Goal: Transaction & Acquisition: Purchase product/service

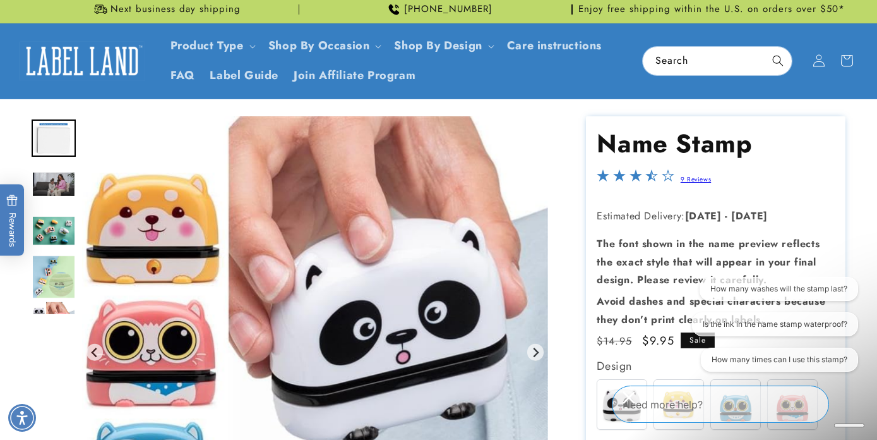
click at [558, 315] on html "Skip to main content Enable accessibility for low vision Open the accessibility…" at bounding box center [438, 220] width 877 height 440
click at [566, 318] on html "Skip to main content Enable accessibility for low vision Open the accessibility…" at bounding box center [438, 220] width 877 height 440
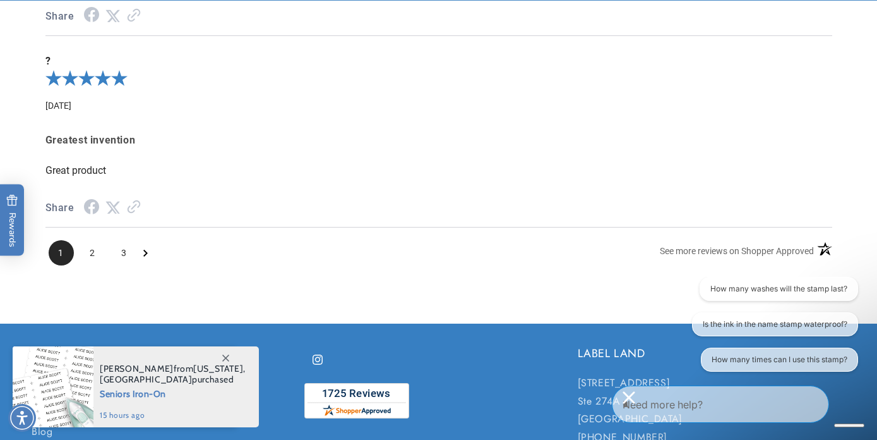
scroll to position [2218, 0]
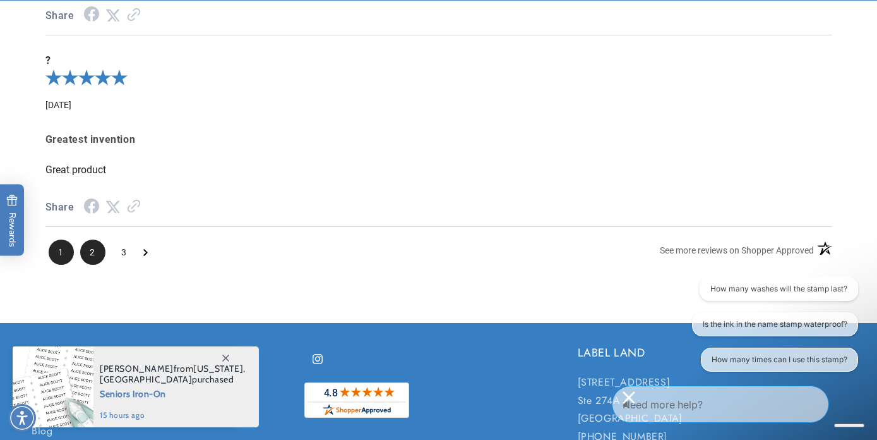
click at [99, 256] on span "2" at bounding box center [92, 251] width 25 height 25
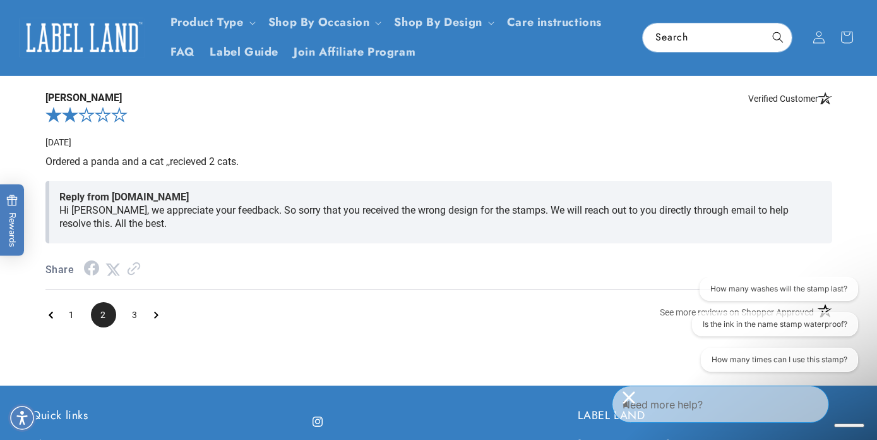
scroll to position [2166, 0]
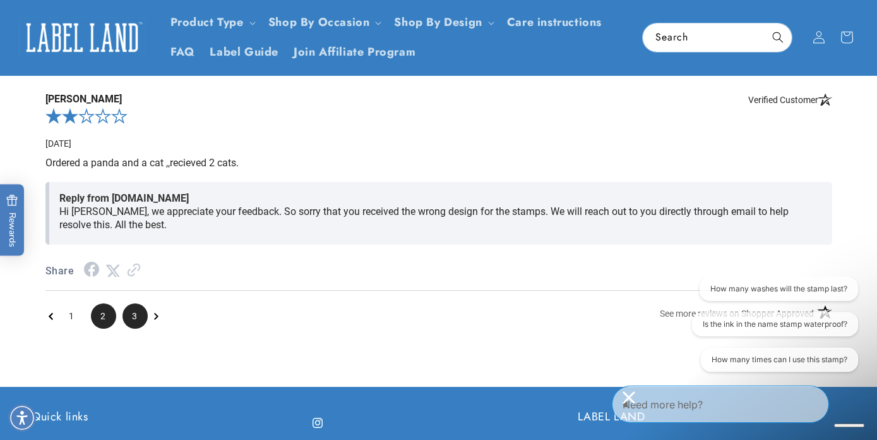
click at [134, 323] on span "3" at bounding box center [135, 315] width 25 height 25
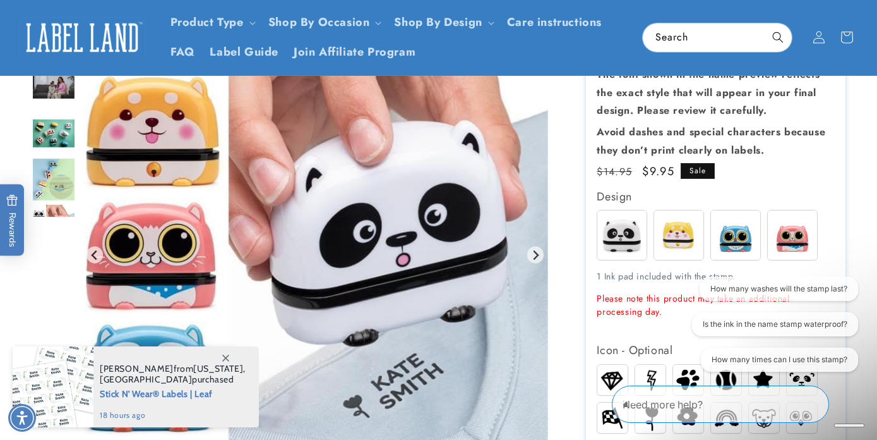
scroll to position [172, 0]
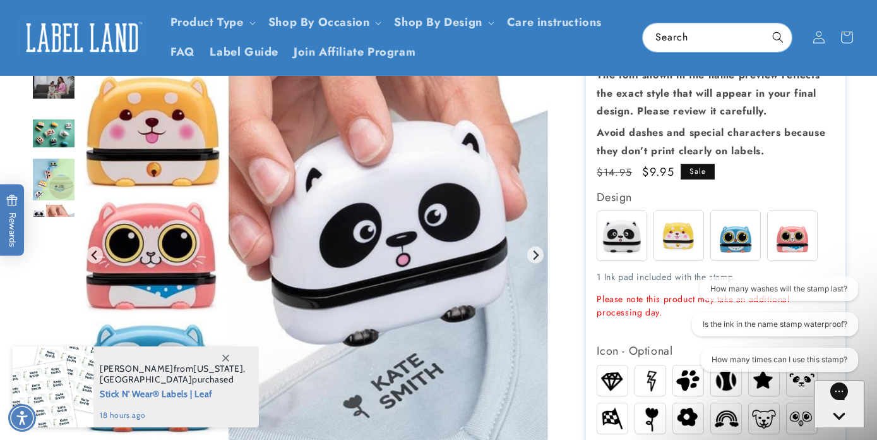
click at [684, 239] on img at bounding box center [678, 235] width 49 height 49
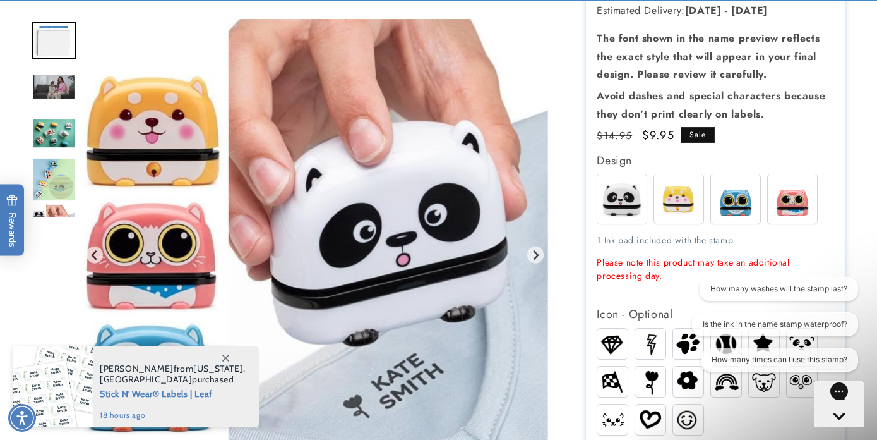
scroll to position [209, 0]
click at [745, 200] on img at bounding box center [735, 198] width 49 height 49
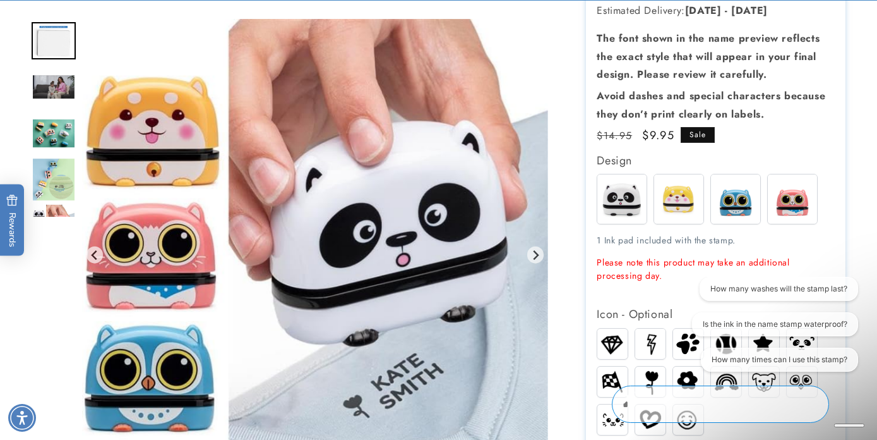
click at [793, 191] on img at bounding box center [792, 198] width 49 height 49
click at [620, 195] on img at bounding box center [621, 198] width 49 height 49
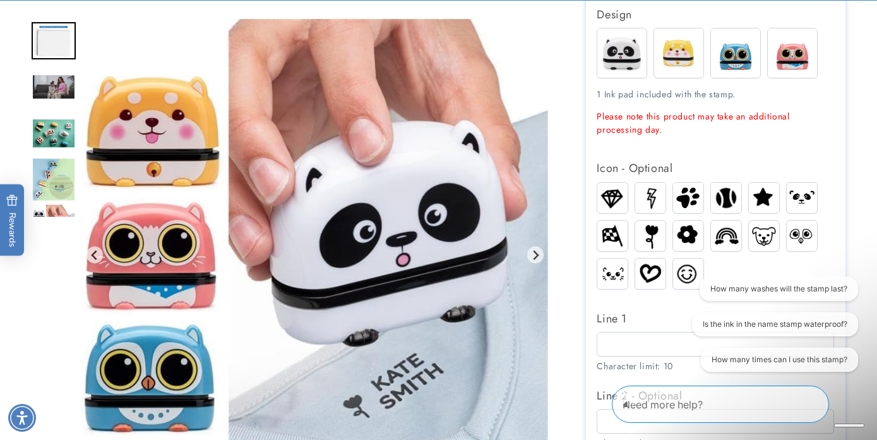
scroll to position [356, 0]
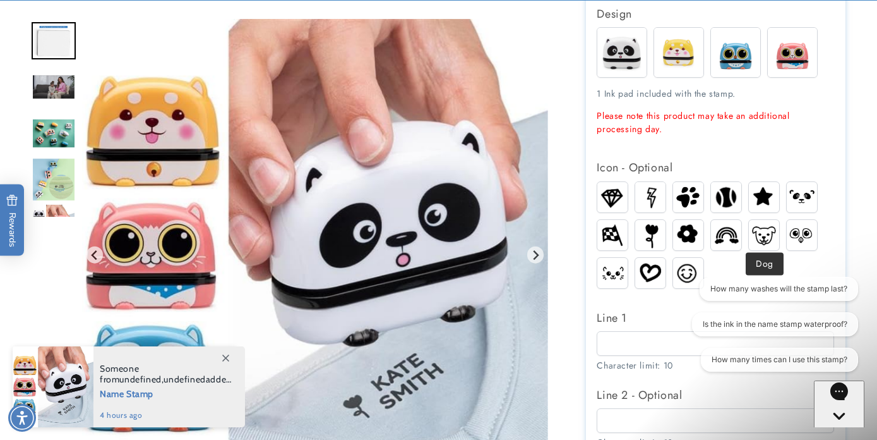
click at [759, 224] on img at bounding box center [764, 235] width 30 height 23
click at [613, 201] on img at bounding box center [612, 197] width 30 height 27
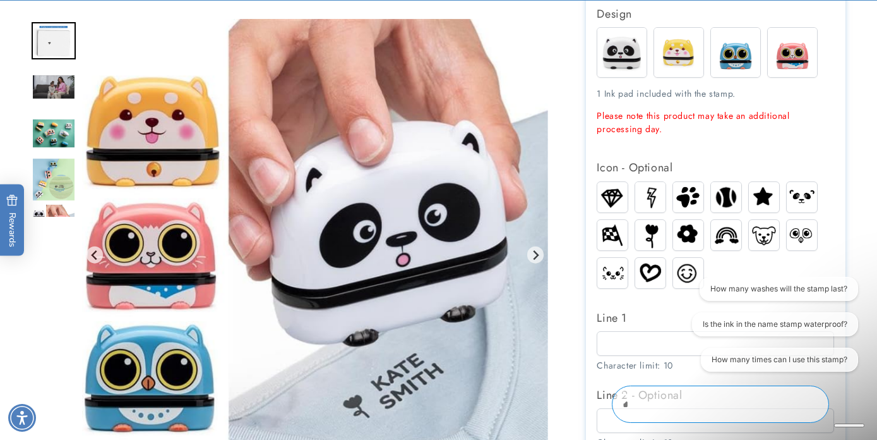
click at [188, 116] on img "Gallery Viewer" at bounding box center [315, 255] width 466 height 472
click at [187, 125] on img "Gallery Viewer" at bounding box center [315, 255] width 466 height 472
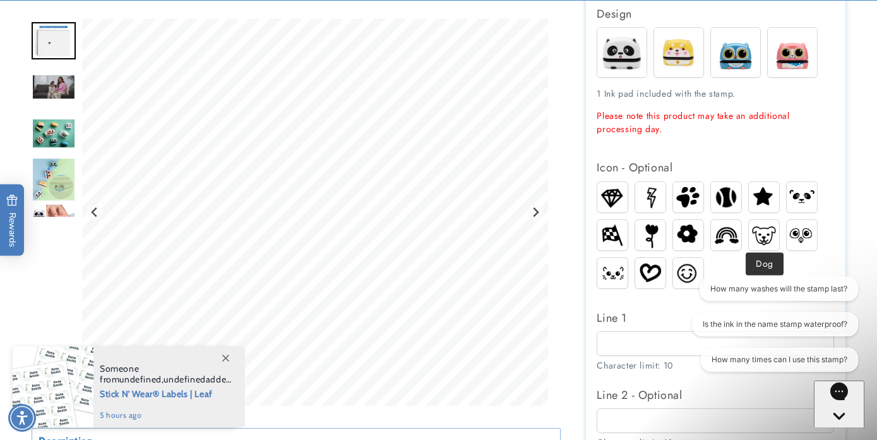
click at [769, 234] on img at bounding box center [764, 235] width 30 height 23
click at [795, 201] on img at bounding box center [802, 196] width 30 height 23
click at [754, 231] on img at bounding box center [764, 235] width 30 height 23
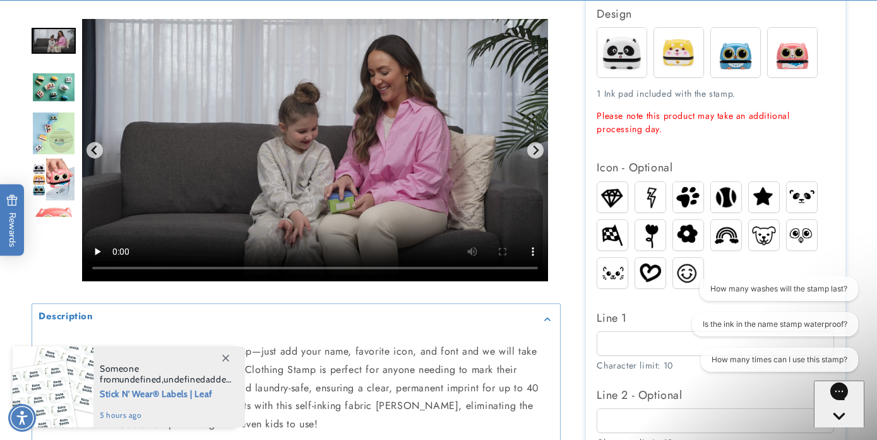
click at [46, 93] on img "Go to slide 4" at bounding box center [54, 87] width 44 height 30
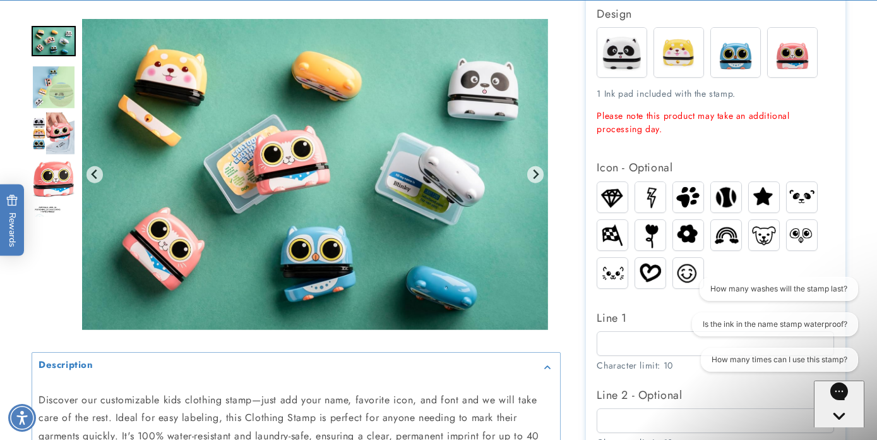
click at [51, 135] on img "Go to slide 6" at bounding box center [54, 133] width 44 height 44
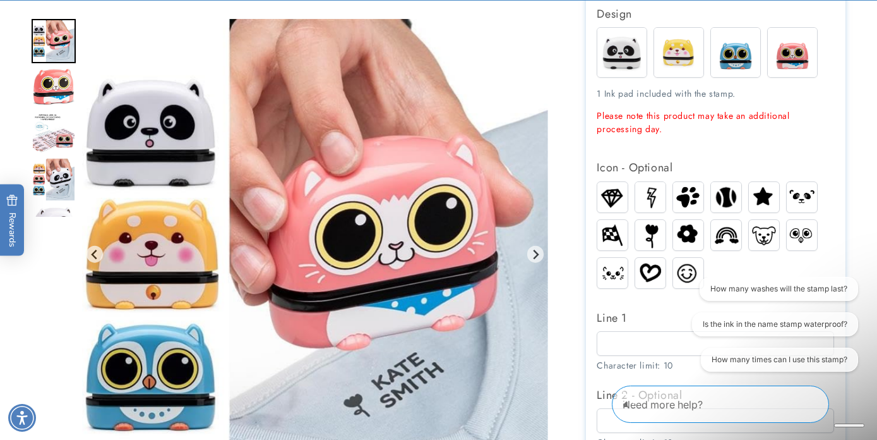
click at [51, 159] on img "Go to slide 9" at bounding box center [54, 179] width 44 height 44
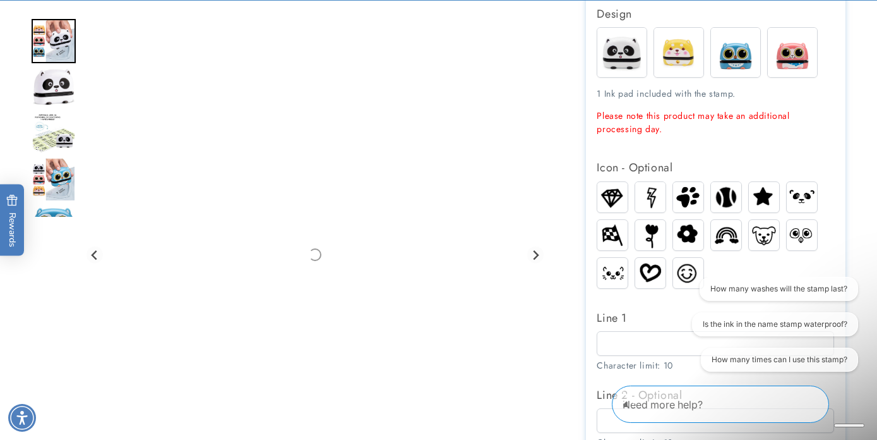
click at [51, 167] on img "Go to slide 12" at bounding box center [54, 179] width 44 height 44
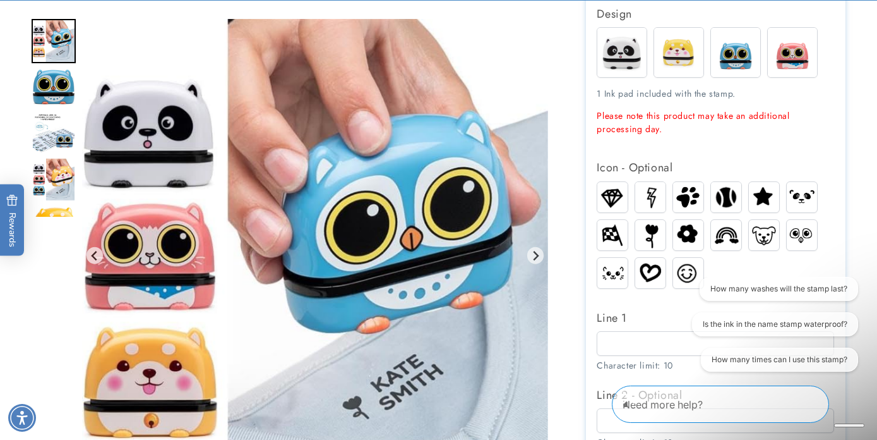
click at [52, 172] on img "Go to slide 15" at bounding box center [54, 179] width 44 height 44
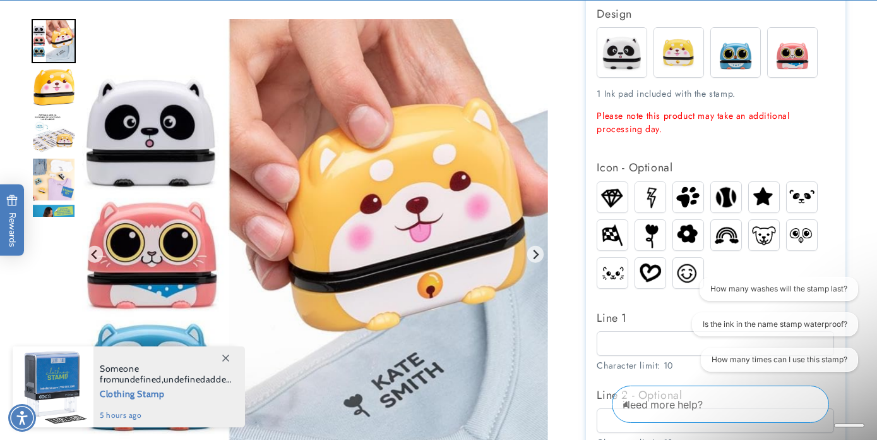
click at [56, 99] on img "Go to slide 16" at bounding box center [54, 87] width 44 height 39
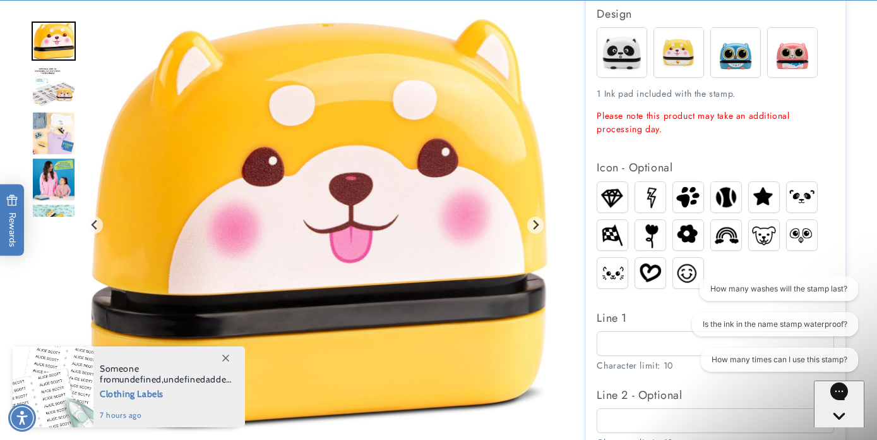
click at [618, 55] on img at bounding box center [621, 52] width 49 height 49
click at [618, 56] on img at bounding box center [621, 52] width 49 height 49
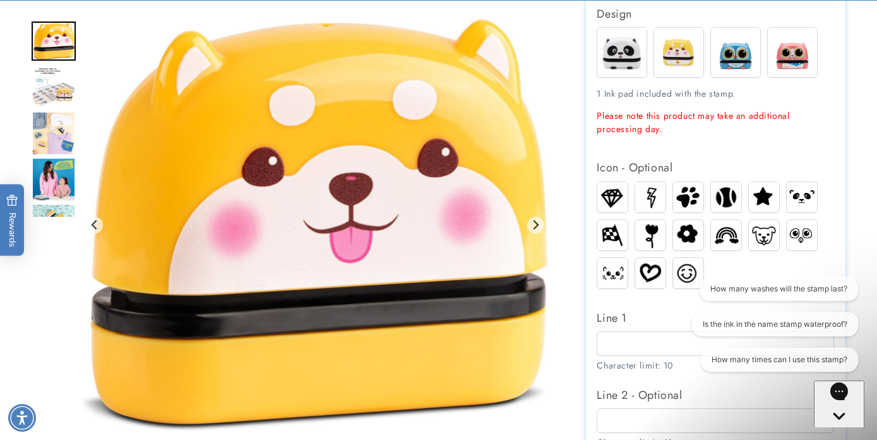
click at [613, 55] on img at bounding box center [621, 52] width 49 height 49
click at [613, 56] on img at bounding box center [621, 52] width 49 height 49
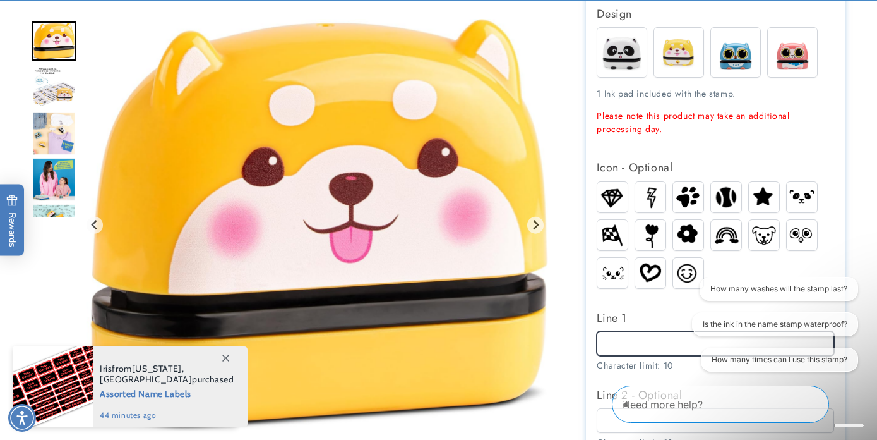
click at [619, 342] on input "Line 1" at bounding box center [715, 343] width 237 height 25
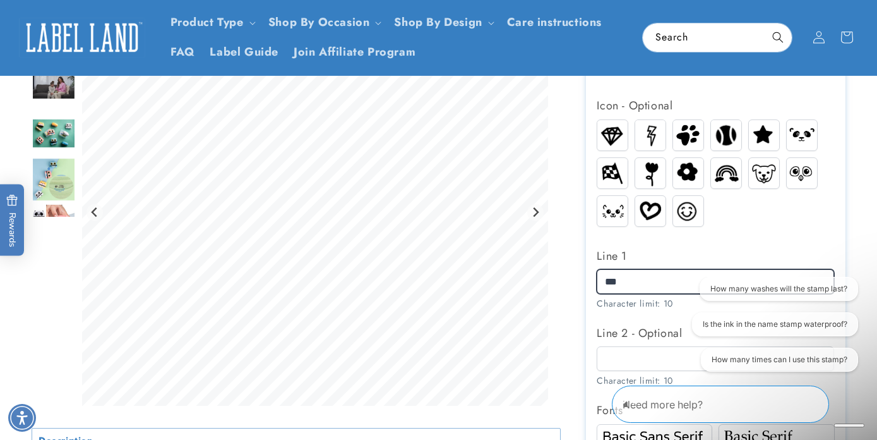
scroll to position [419, 0]
type input "**"
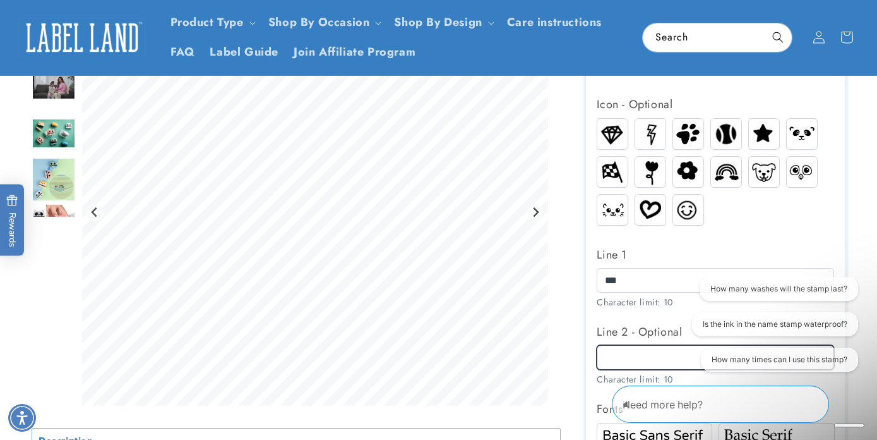
click at [630, 354] on input "Line 2 - Optional" at bounding box center [715, 357] width 237 height 25
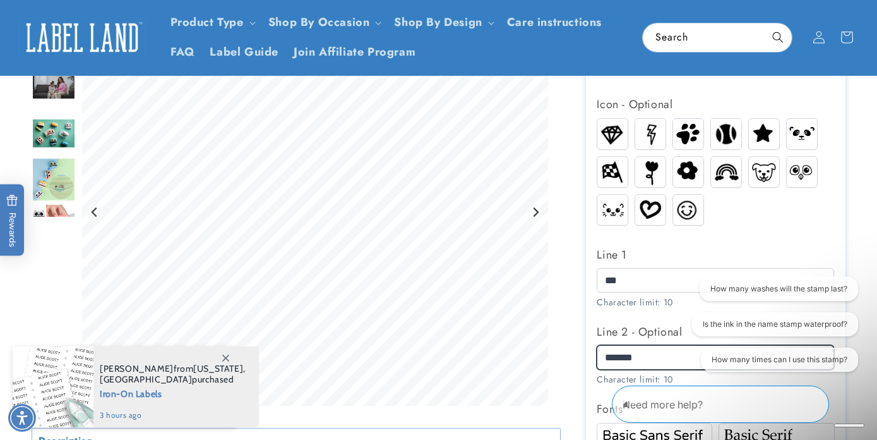
type input "*******"
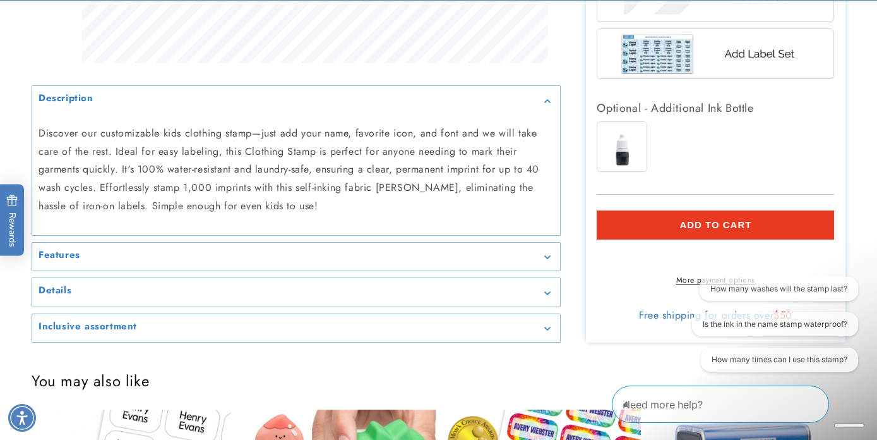
scroll to position [1023, 0]
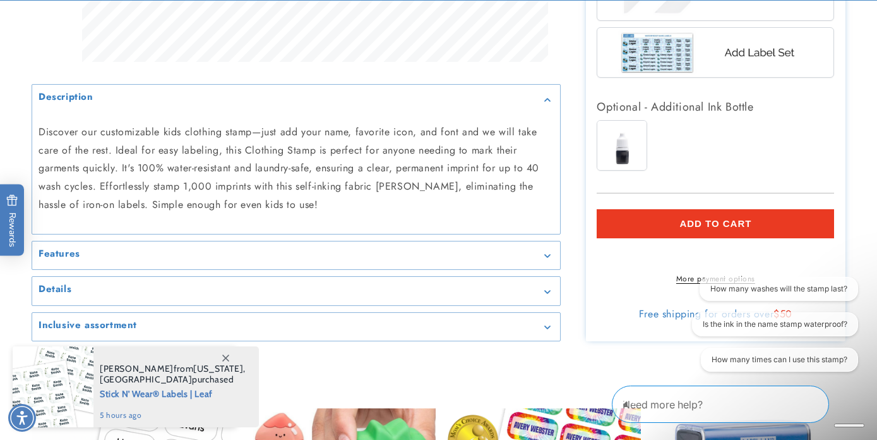
click at [663, 219] on button "Add to cart" at bounding box center [715, 223] width 237 height 29
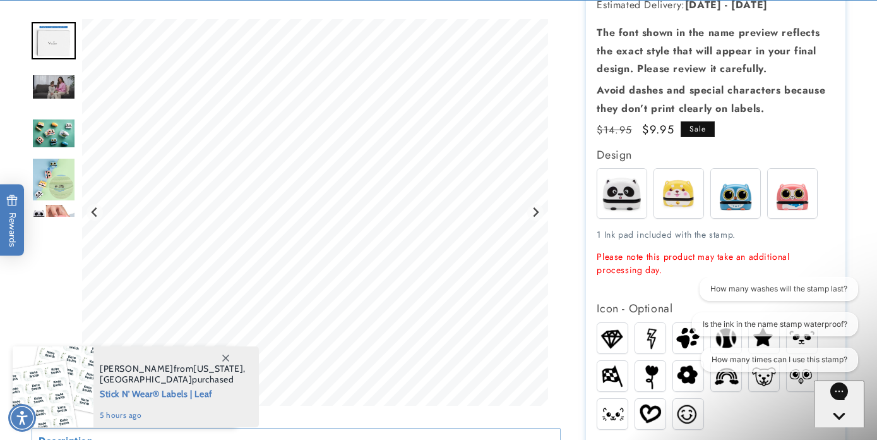
scroll to position [214, 0]
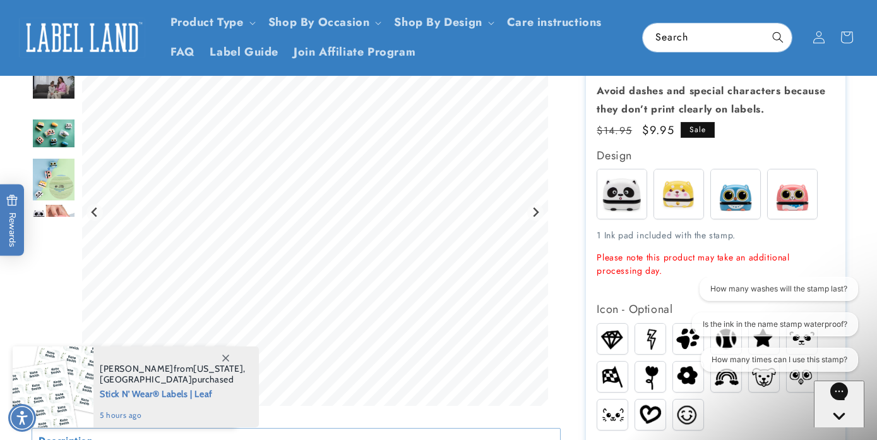
click at [688, 191] on img at bounding box center [678, 193] width 49 height 49
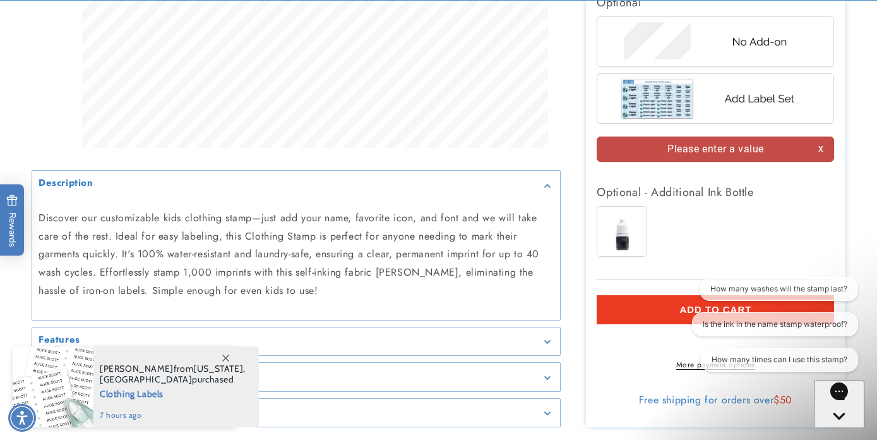
scroll to position [977, 0]
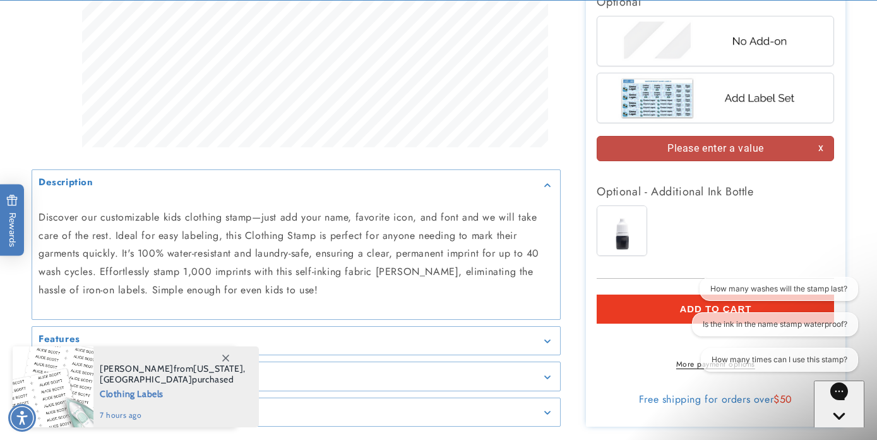
click at [822, 142] on div "Please enter a value" at bounding box center [715, 149] width 237 height 26
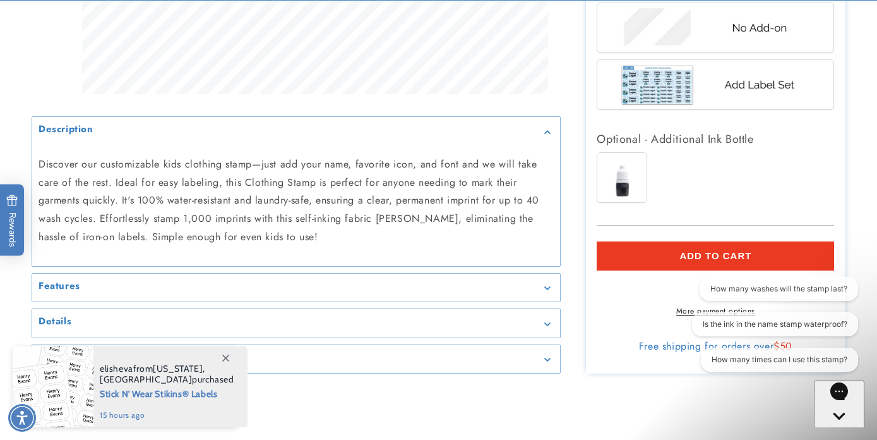
scroll to position [993, 0]
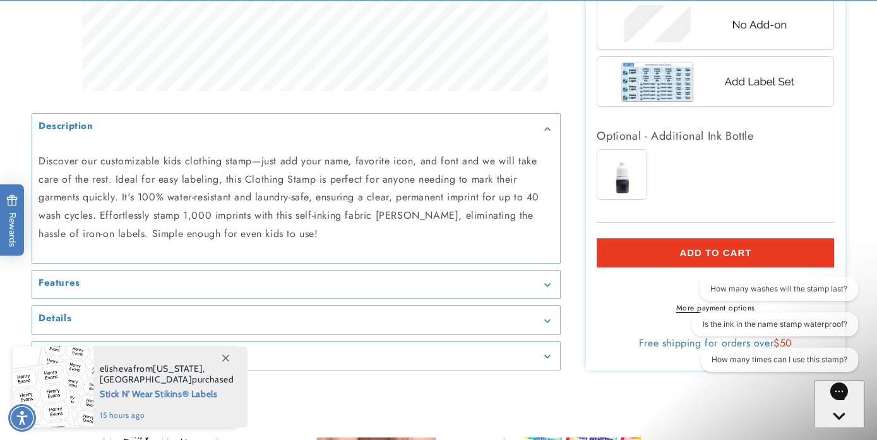
click at [848, 431] on div "Gorgias live chat" at bounding box center [839, 439] width 40 height 16
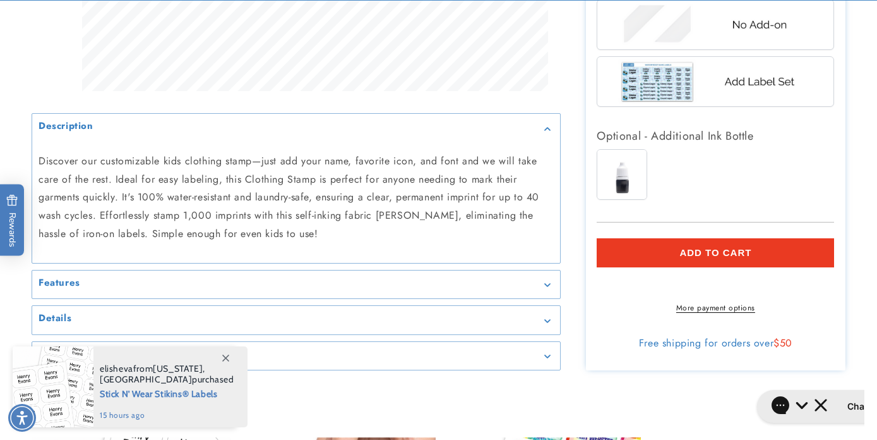
click at [737, 247] on span "Add to cart" at bounding box center [716, 252] width 72 height 11
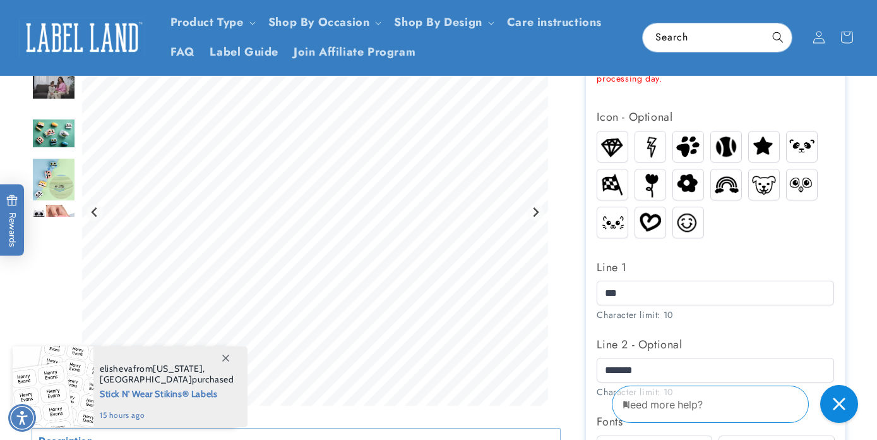
scroll to position [349, 0]
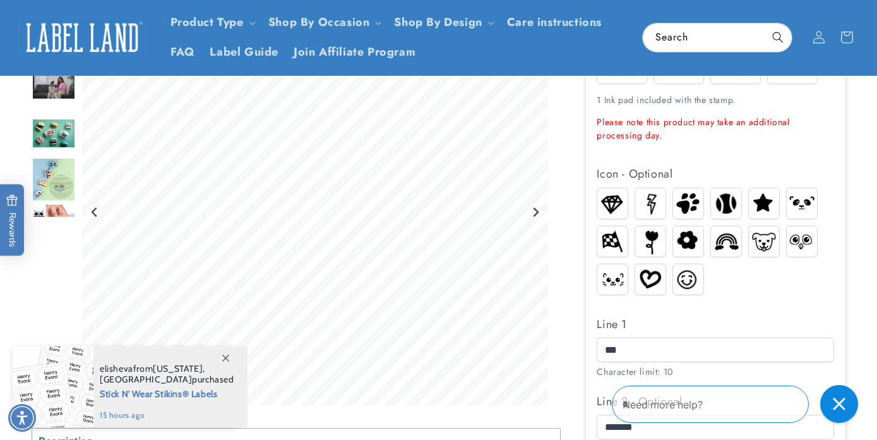
click at [227, 355] on icon at bounding box center [225, 357] width 7 height 7
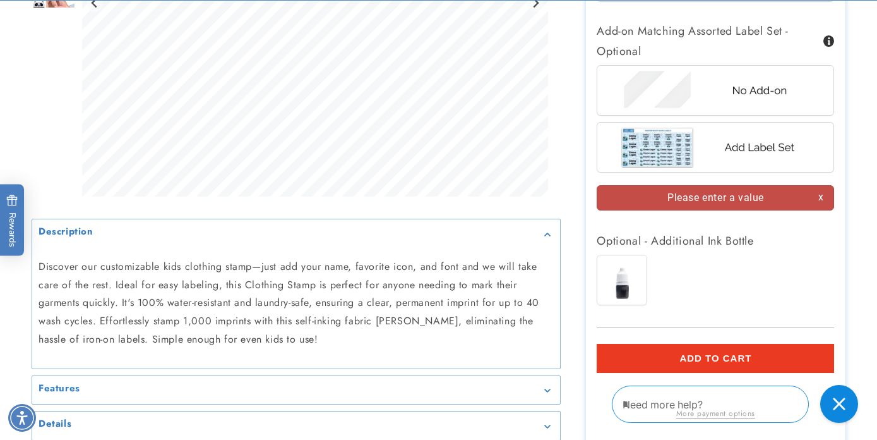
scroll to position [927, 0]
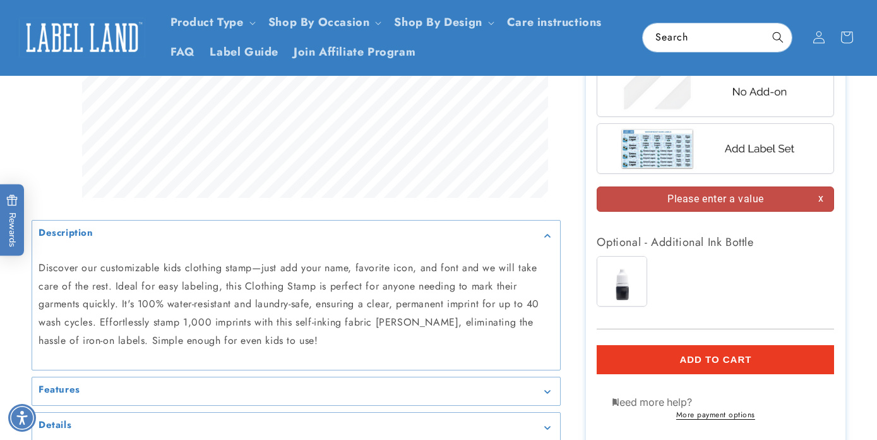
click at [679, 407] on textarea "Type your message here" at bounding box center [667, 401] width 111 height 15
click at [723, 402] on textarea "Type your message here" at bounding box center [667, 401] width 111 height 15
type textarea "**********"
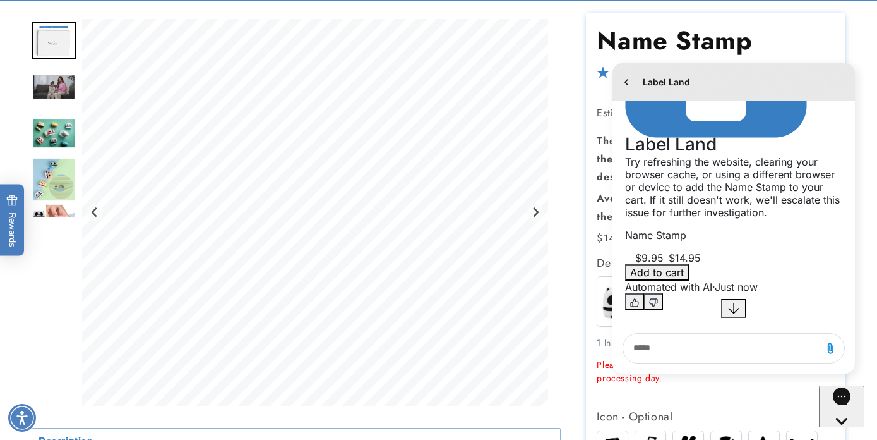
scroll to position [263, 0]
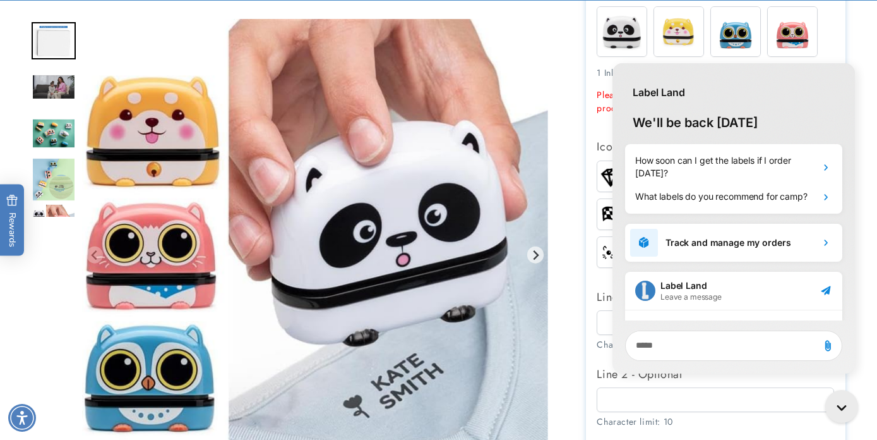
click at [594, 301] on section "Name Stamp Name Stamp 9 Reviews Estimated Delivery: Sep 23 - Sep 29 The font sh…" at bounding box center [716, 366] width 260 height 1244
click at [646, 242] on icon at bounding box center [646, 244] width 4 height 8
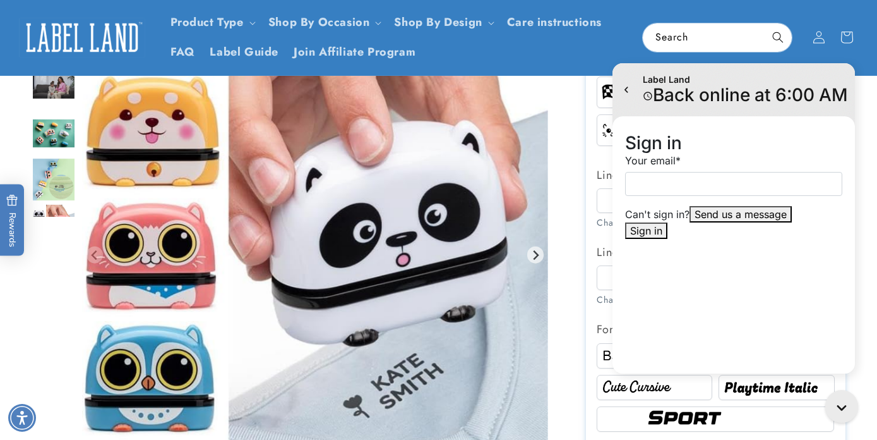
scroll to position [498, 0]
click at [628, 82] on icon "go to home page" at bounding box center [626, 89] width 13 height 15
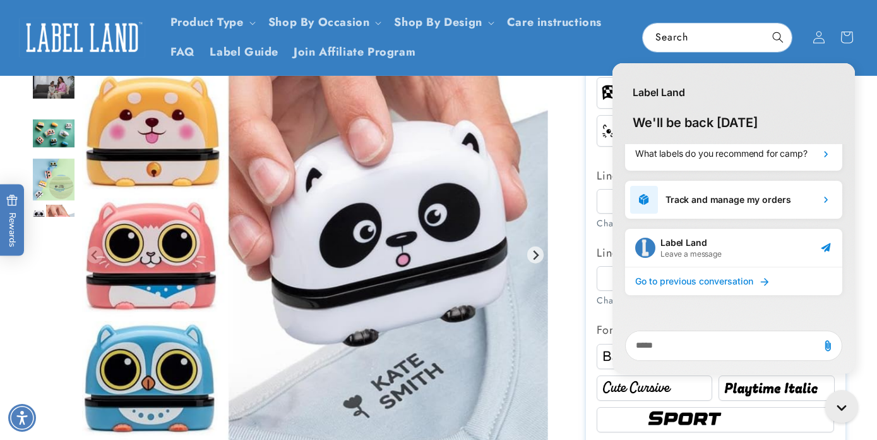
scroll to position [43, 0]
click at [844, 402] on div "Gorgias live chat" at bounding box center [845, 409] width 22 height 22
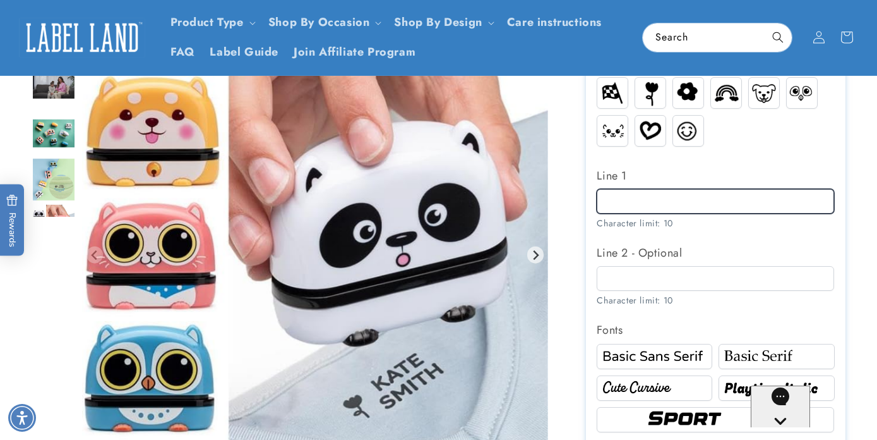
click at [621, 194] on input "Line 1" at bounding box center [715, 201] width 237 height 25
type input "**"
click at [764, 90] on img at bounding box center [764, 92] width 30 height 23
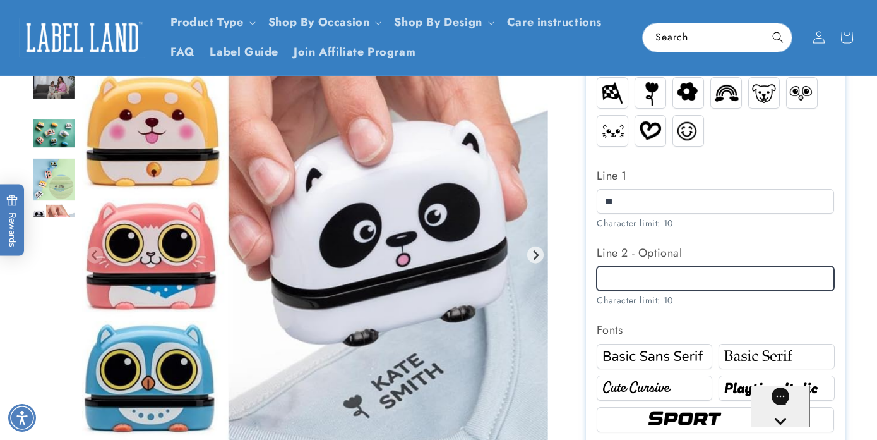
click at [622, 279] on input "Line 2 - Optional" at bounding box center [715, 278] width 237 height 25
type input "*******"
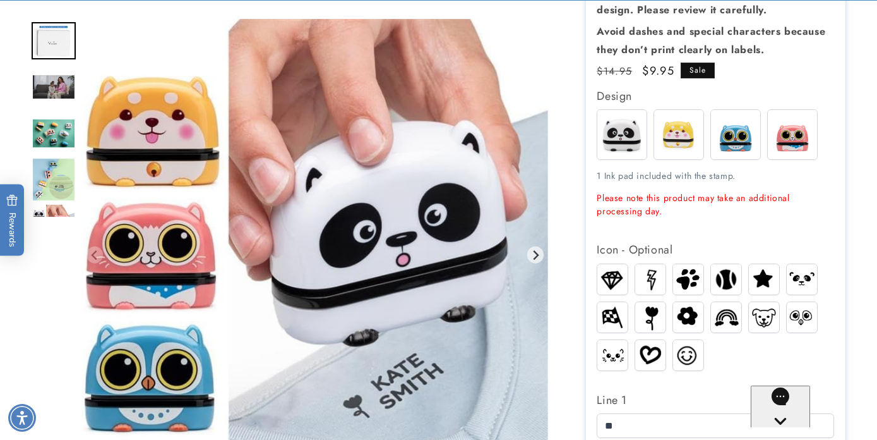
scroll to position [275, 0]
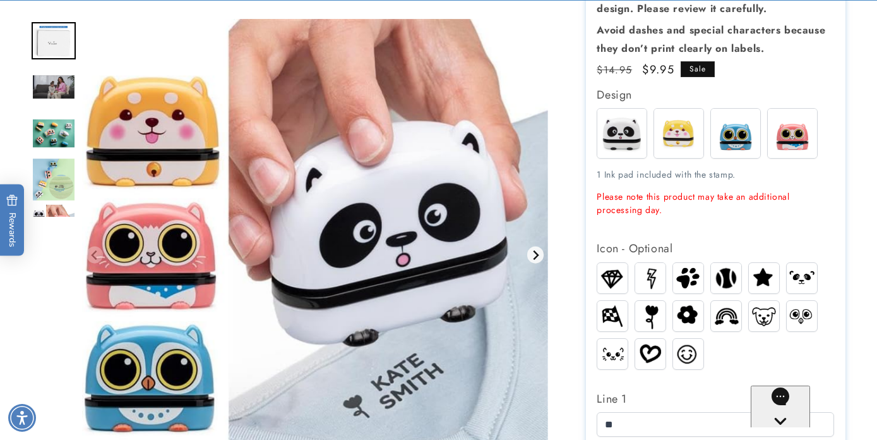
click at [539, 255] on icon "Next slide" at bounding box center [536, 254] width 6 height 9
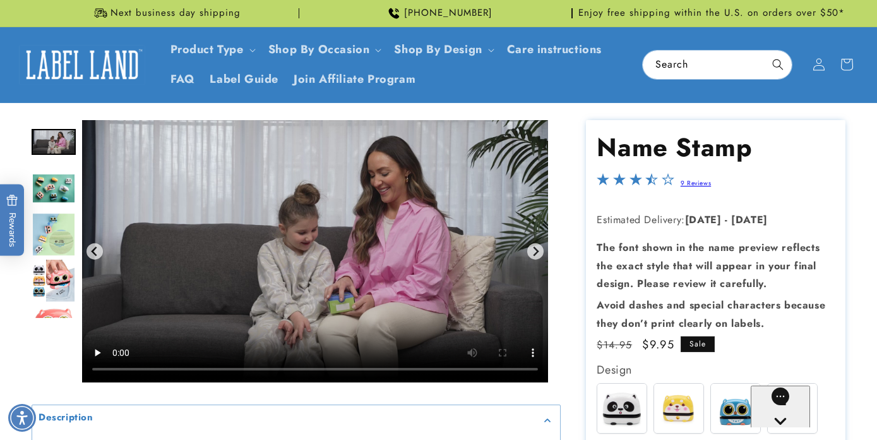
scroll to position [0, 0]
click at [90, 254] on icon "Previous slide" at bounding box center [95, 251] width 10 height 10
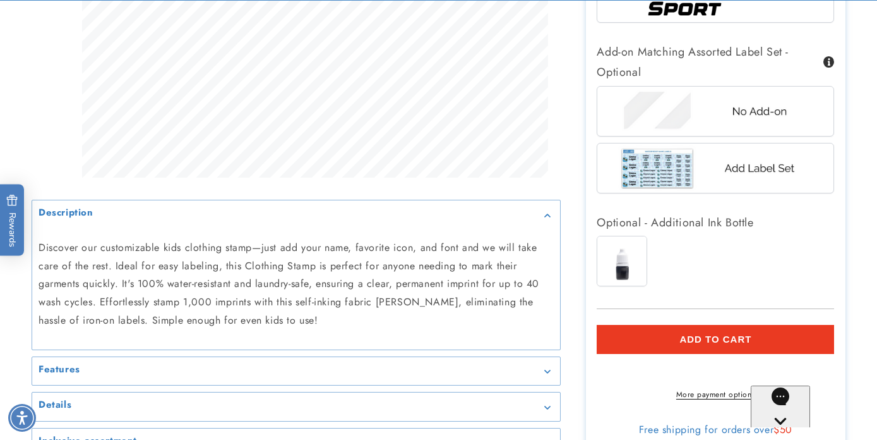
scroll to position [908, 0]
click at [702, 334] on span "Add to cart" at bounding box center [716, 338] width 72 height 11
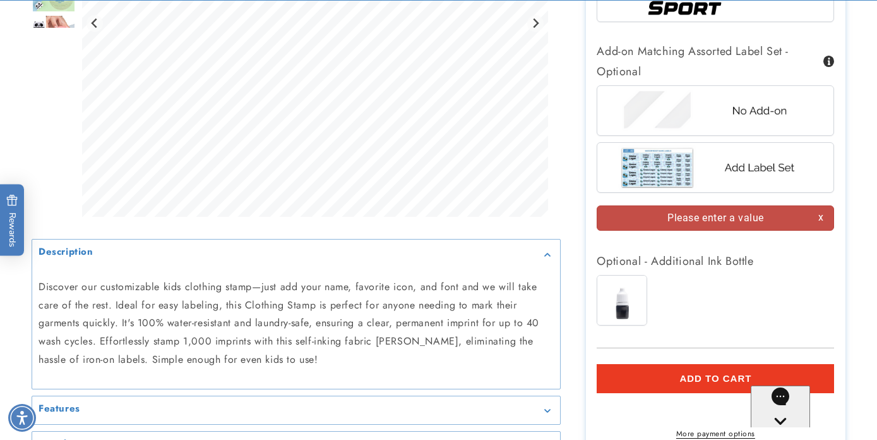
click at [623, 281] on img at bounding box center [621, 299] width 49 height 49
click at [685, 373] on span "Add to cart" at bounding box center [716, 378] width 72 height 11
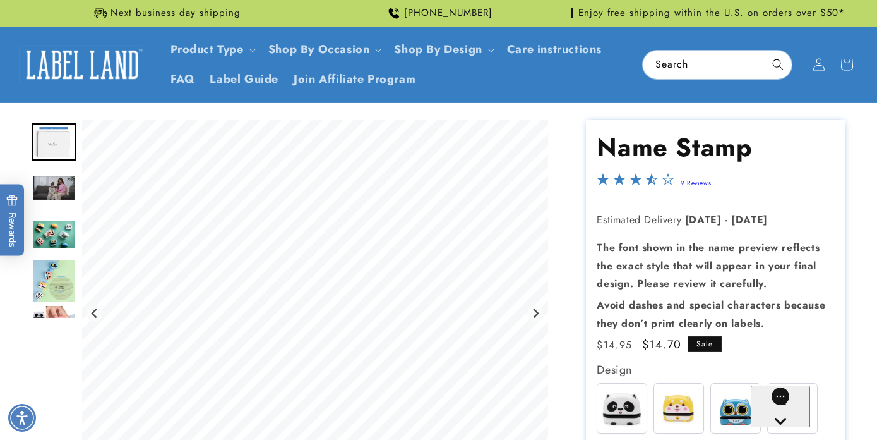
scroll to position [0, 0]
